Goal: Task Accomplishment & Management: Manage account settings

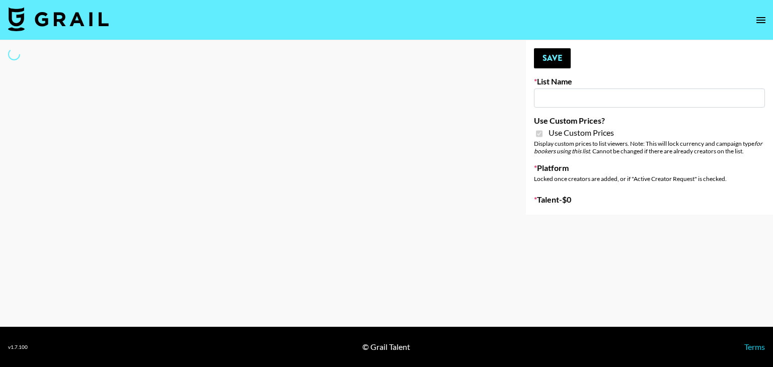
type input "Peppermayo"
checkbox input "true"
select select "Brand"
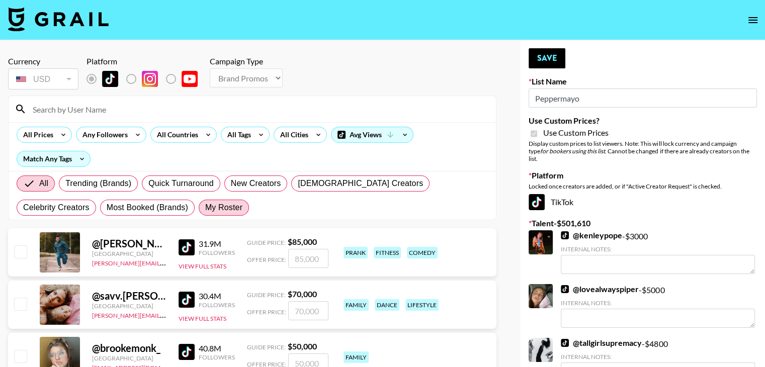
click at [205, 204] on span "My Roster" at bounding box center [223, 208] width 37 height 12
click at [205, 208] on input "My Roster" at bounding box center [205, 208] width 0 height 0
radio input "true"
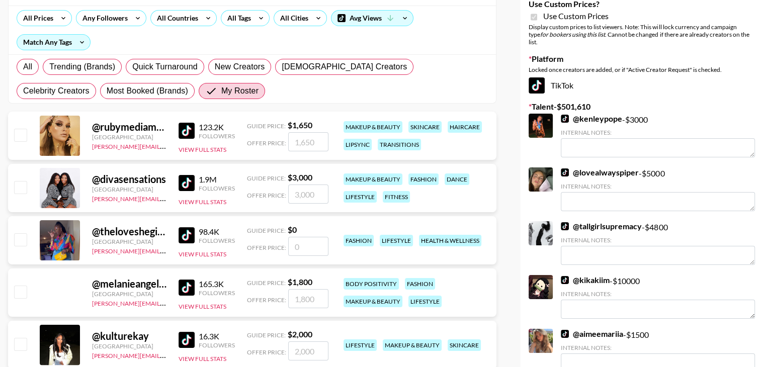
scroll to position [226, 0]
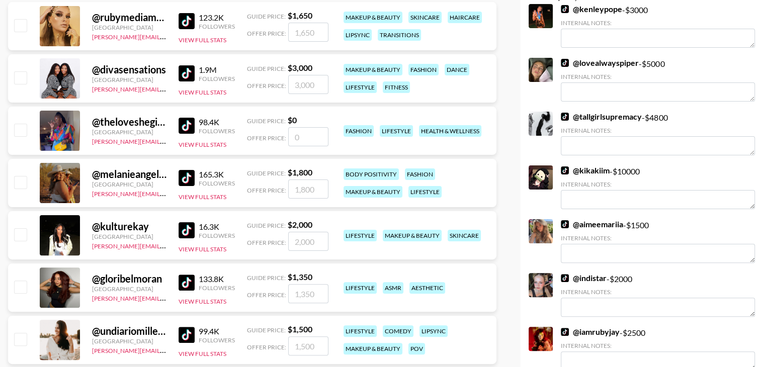
click at [19, 77] on input "checkbox" at bounding box center [20, 77] width 12 height 12
checkbox input "true"
type input "3000"
click at [25, 74] on input "checkbox" at bounding box center [20, 77] width 12 height 12
checkbox input "false"
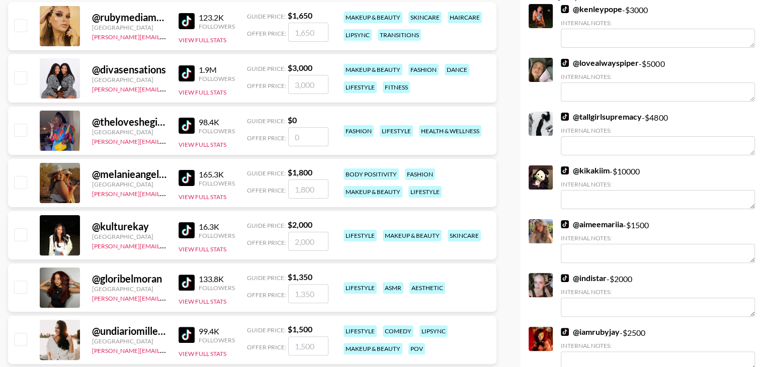
click at [20, 125] on input "checkbox" at bounding box center [20, 130] width 12 height 12
click at [311, 133] on input "number" at bounding box center [308, 136] width 40 height 19
checkbox input "true"
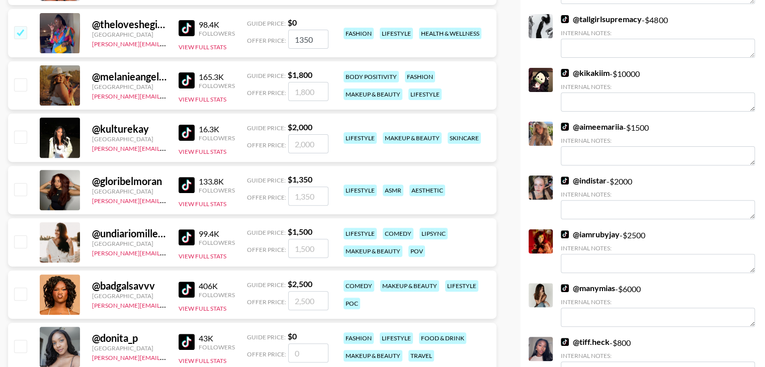
scroll to position [327, 0]
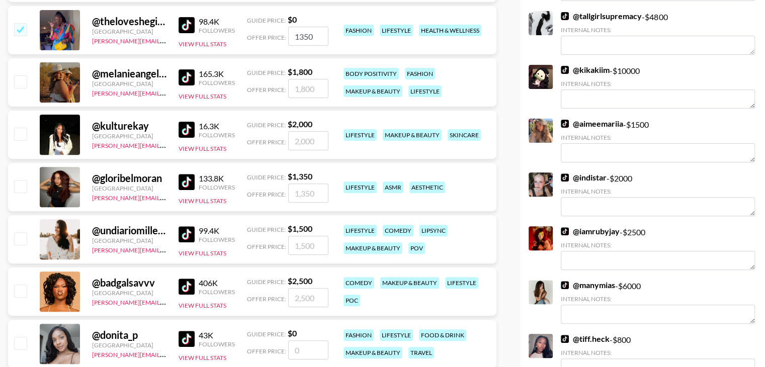
type input "1350"
click at [21, 80] on input "checkbox" at bounding box center [20, 81] width 12 height 12
checkbox input "true"
type input "1800"
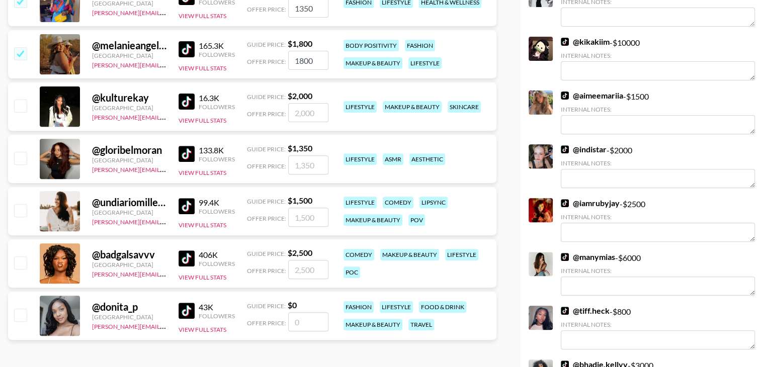
scroll to position [387, 0]
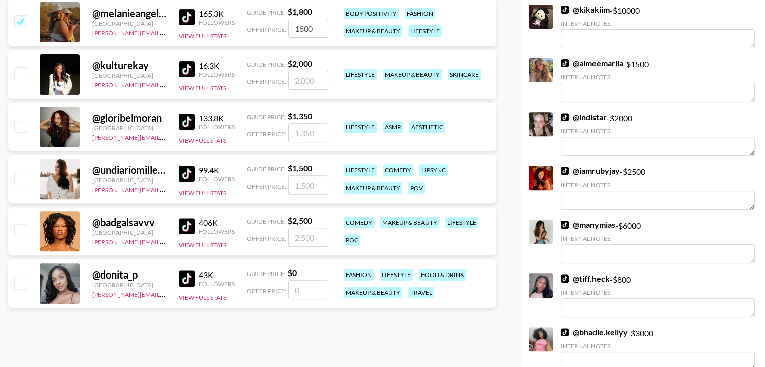
click at [25, 71] on input "checkbox" at bounding box center [20, 73] width 12 height 12
checkbox input "true"
type input "2000"
click at [24, 283] on input "checkbox" at bounding box center [20, 283] width 12 height 12
click at [304, 292] on input "number" at bounding box center [308, 289] width 40 height 19
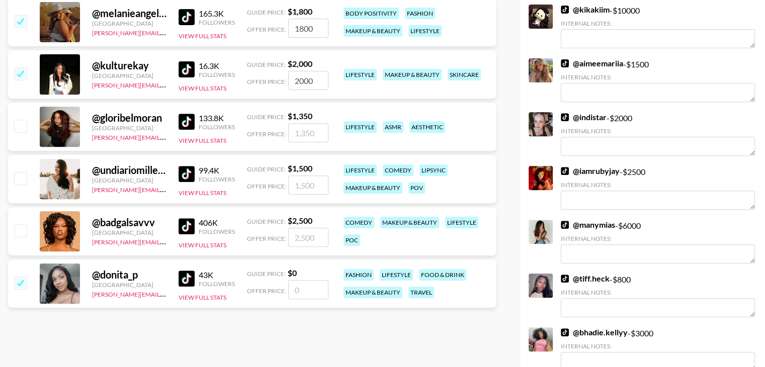
checkbox input "true"
type input "1"
checkbox input "true"
type input "9"
checkbox input "false"
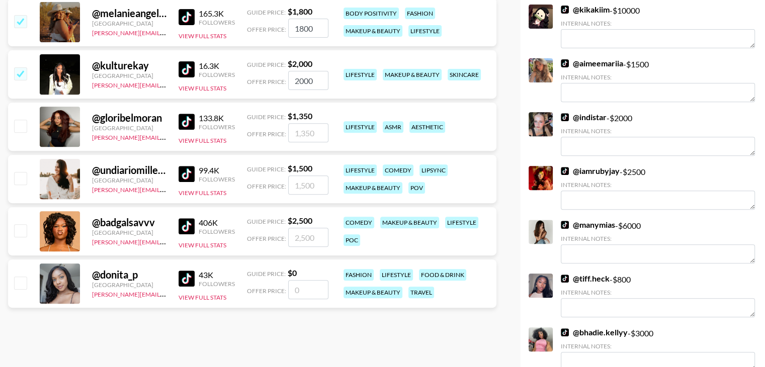
type input "8"
checkbox input "true"
type input "850"
click at [33, 171] on div "@ undiariomillennial United States ayanna.reyes@grail-talent.com 99.4K Follower…" at bounding box center [252, 179] width 488 height 48
click at [23, 178] on input "checkbox" at bounding box center [20, 178] width 12 height 12
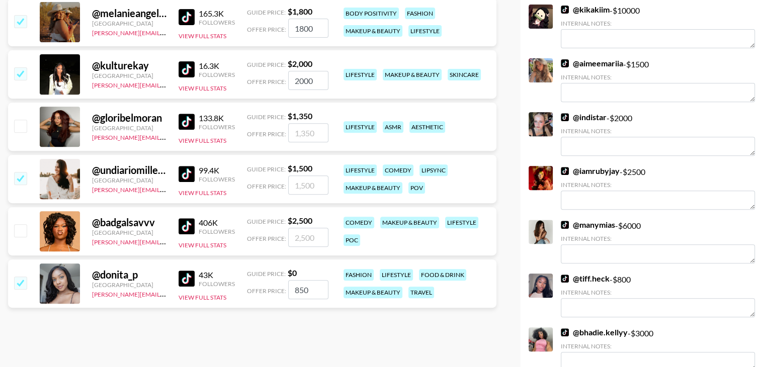
checkbox input "true"
type input "1500"
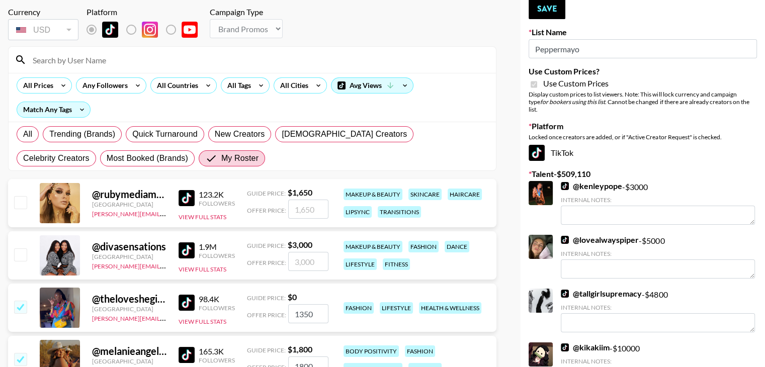
scroll to position [0, 0]
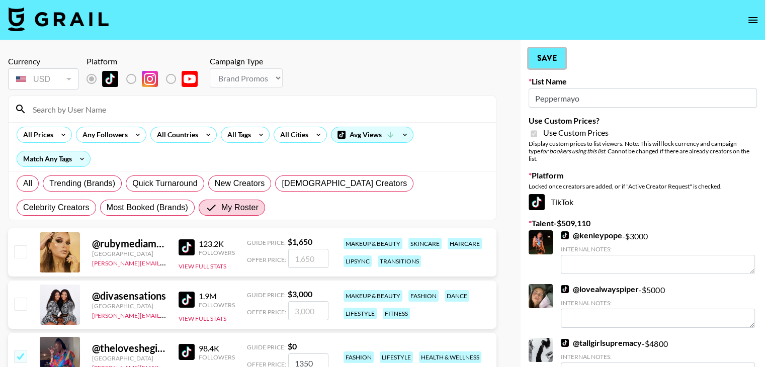
click at [555, 51] on button "Save" at bounding box center [547, 58] width 37 height 20
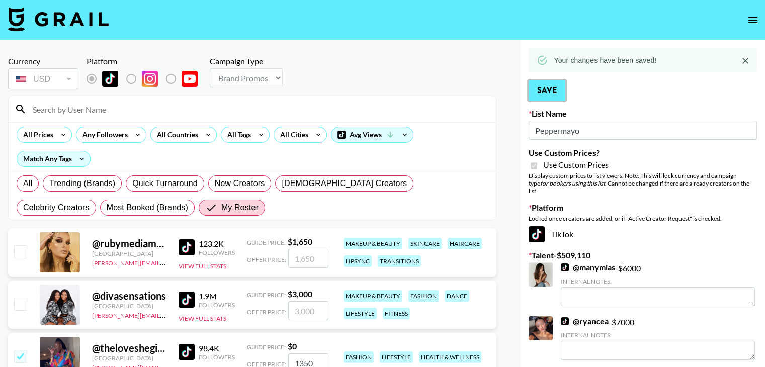
click at [556, 86] on button "Save" at bounding box center [547, 90] width 37 height 20
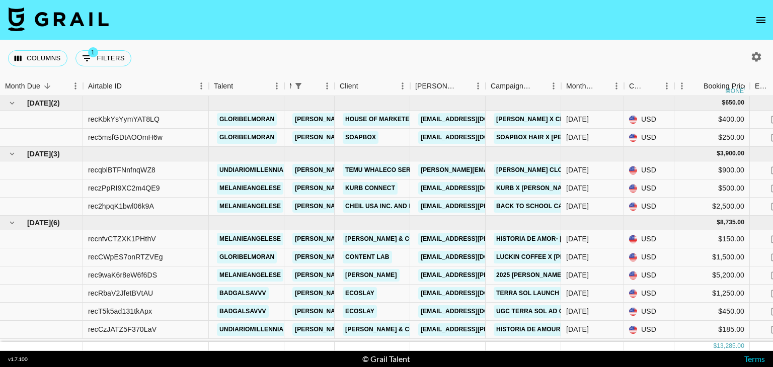
click at [765, 27] on button "open drawer" at bounding box center [761, 20] width 20 height 20
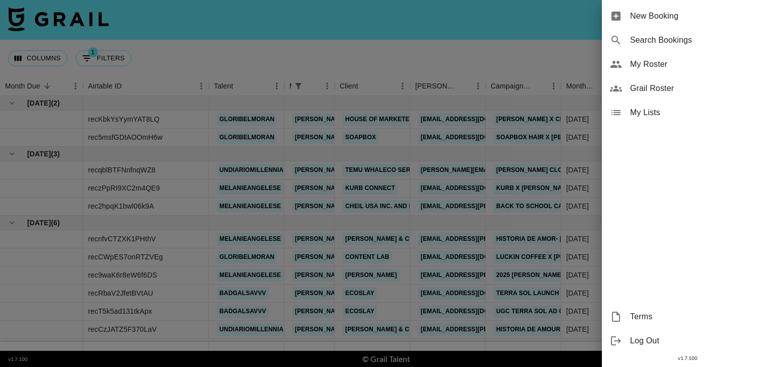
click at [711, 70] on span "My Roster" at bounding box center [697, 64] width 135 height 12
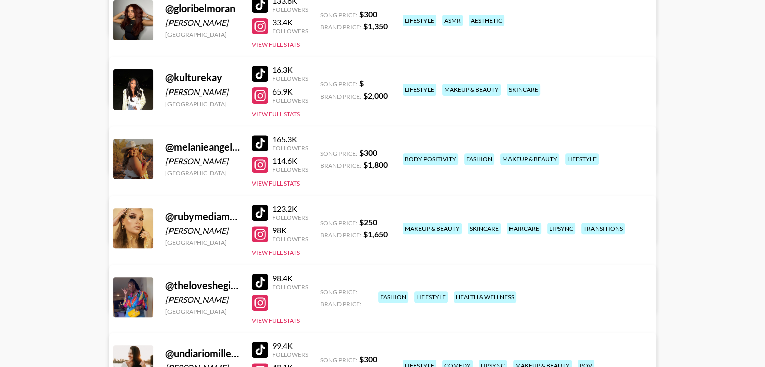
scroll to position [473, 0]
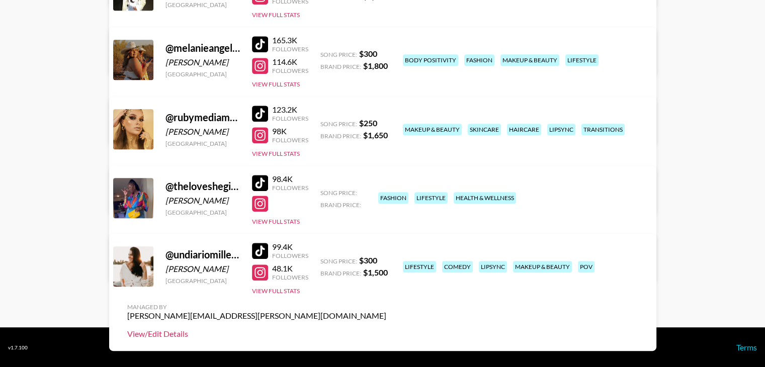
click at [386, 329] on link "View/Edit Details" at bounding box center [256, 334] width 259 height 10
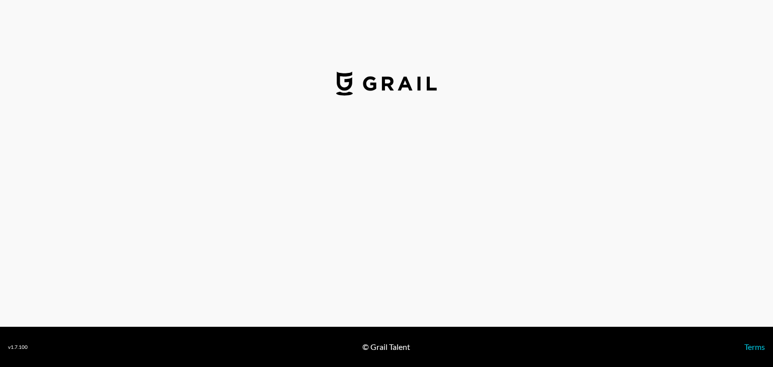
select select "USD"
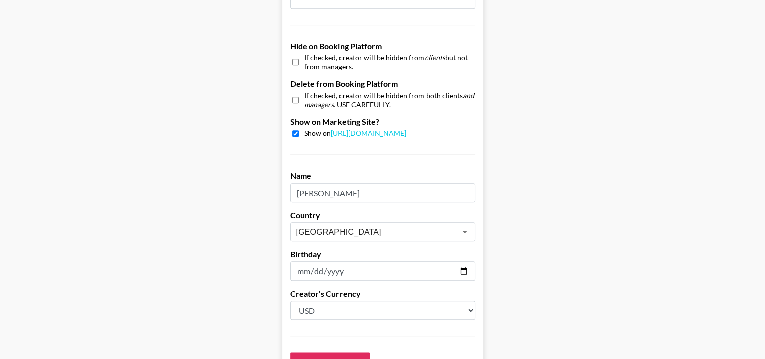
scroll to position [1005, 0]
